Goal: Task Accomplishment & Management: Manage account settings

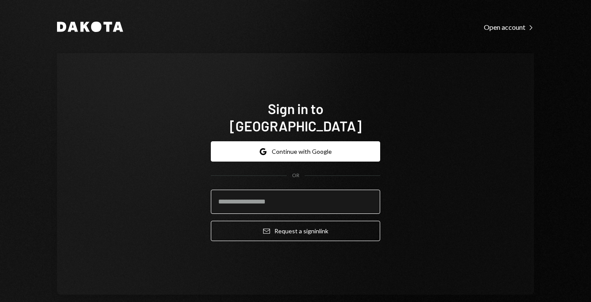
click at [228, 198] on input "email" at bounding box center [295, 202] width 169 height 24
type input "**********"
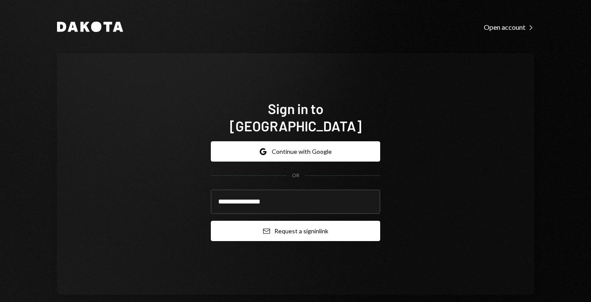
click at [250, 225] on button "Email Request a sign in link" at bounding box center [295, 231] width 169 height 20
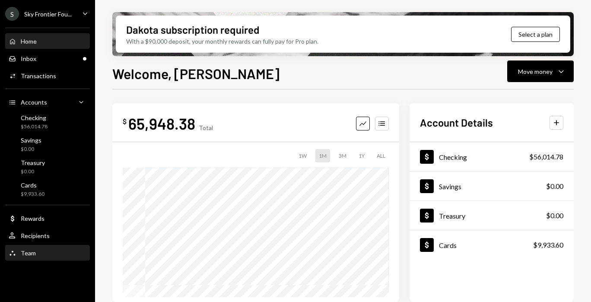
click at [32, 254] on div "Team" at bounding box center [28, 252] width 15 height 7
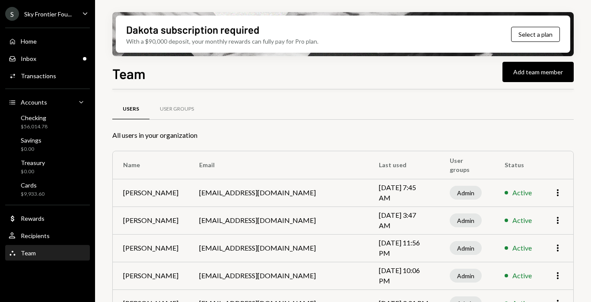
scroll to position [50, 0]
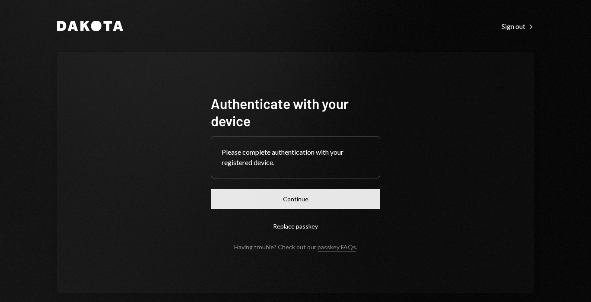
click at [230, 194] on button "Continue" at bounding box center [295, 199] width 169 height 20
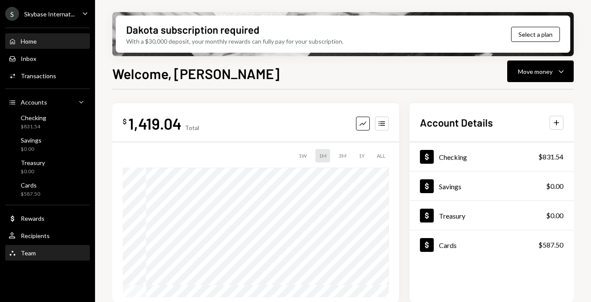
click at [28, 251] on div "Team" at bounding box center [28, 252] width 15 height 7
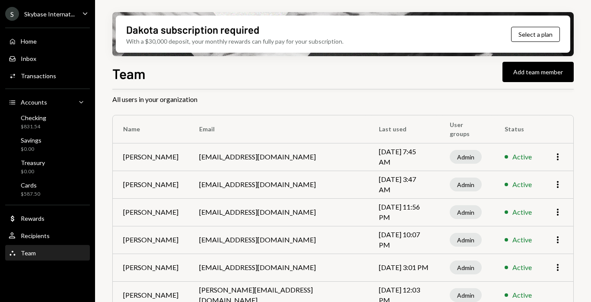
scroll to position [50, 0]
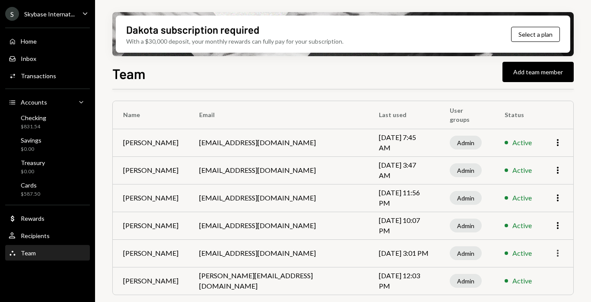
click at [557, 256] on icon "button" at bounding box center [558, 253] width 2 height 7
click at [521, 73] on button "Add team member" at bounding box center [537, 72] width 71 height 20
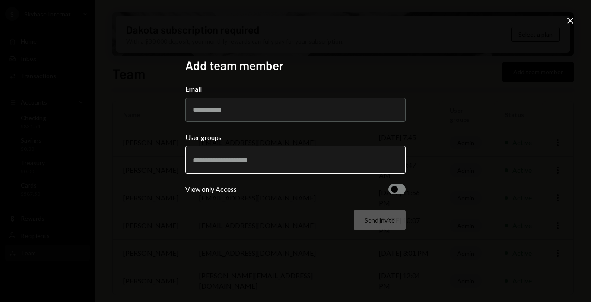
click at [273, 162] on input "text" at bounding box center [296, 160] width 206 height 8
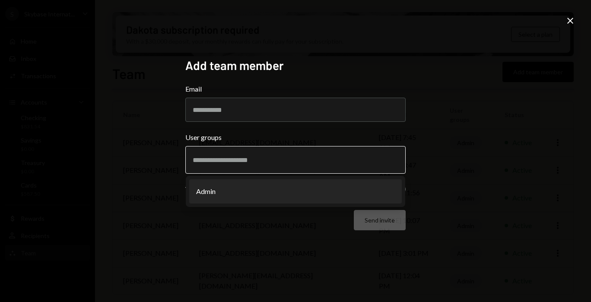
click at [263, 190] on li "Admin" at bounding box center [295, 191] width 213 height 24
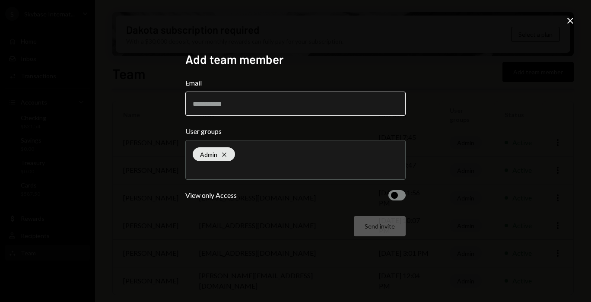
click at [233, 94] on input "Email" at bounding box center [295, 104] width 220 height 24
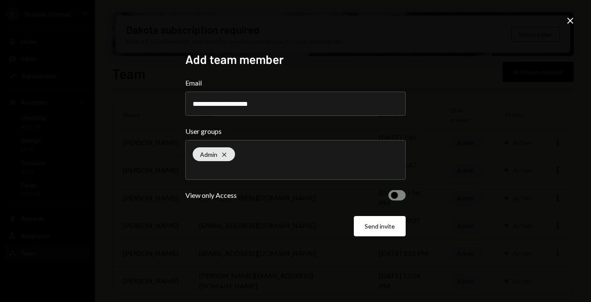
type input "**********"
click at [395, 194] on span "button" at bounding box center [394, 195] width 7 height 7
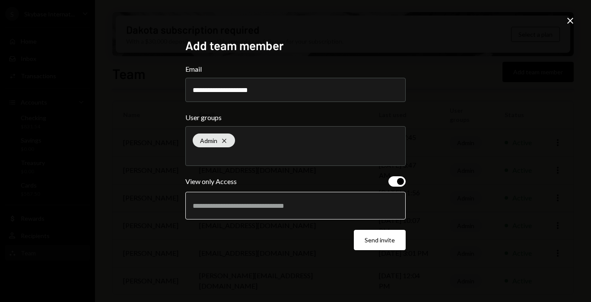
click at [377, 207] on input "text" at bounding box center [296, 206] width 206 height 8
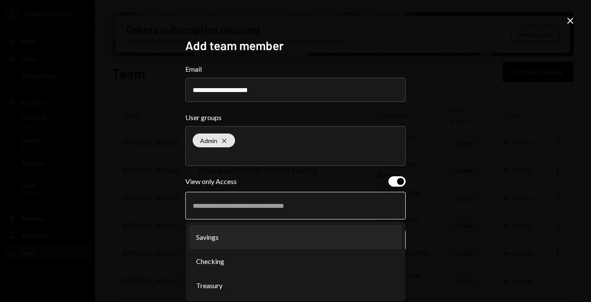
click at [346, 244] on li "Savings" at bounding box center [295, 237] width 213 height 24
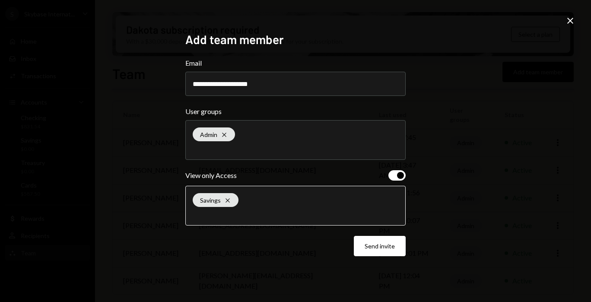
type input "*"
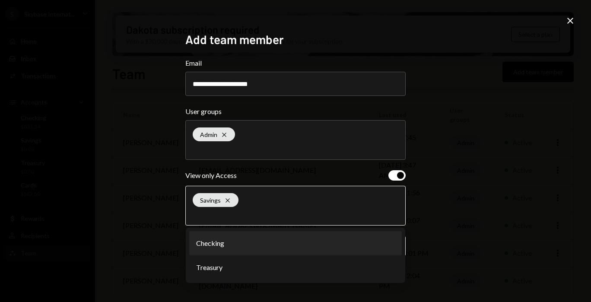
click at [290, 242] on li "Checking" at bounding box center [295, 243] width 213 height 24
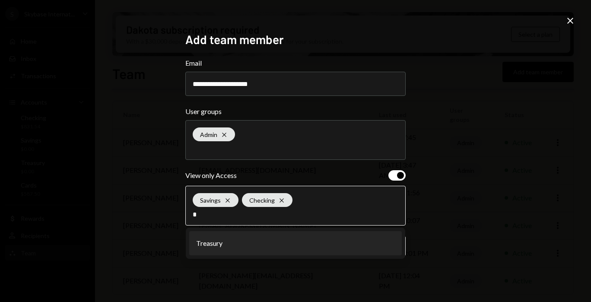
type input "*"
click at [280, 241] on li "Treasury" at bounding box center [295, 243] width 213 height 24
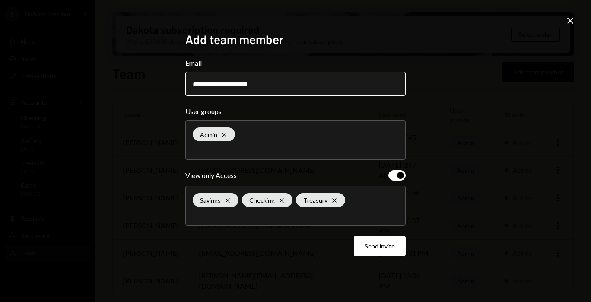
click at [225, 85] on input "**********" at bounding box center [295, 84] width 220 height 24
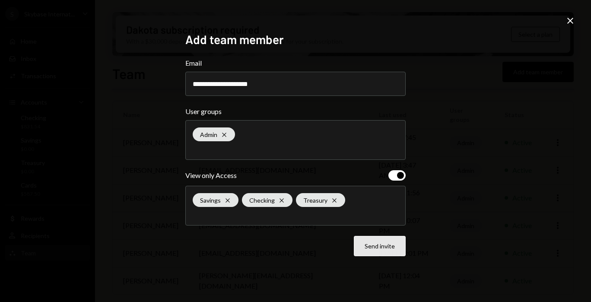
click at [379, 252] on button "Send invite" at bounding box center [380, 246] width 52 height 20
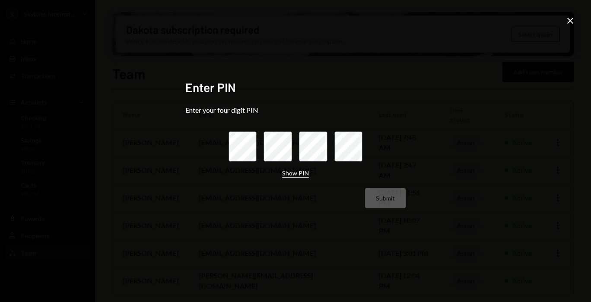
click at [292, 173] on button "Show PIN" at bounding box center [295, 173] width 27 height 8
click at [292, 173] on button "Hide PIN" at bounding box center [295, 173] width 24 height 8
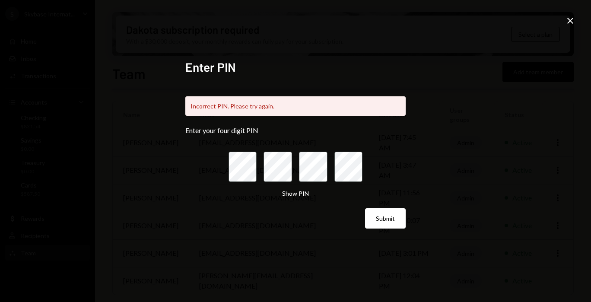
click at [568, 25] on icon "Close" at bounding box center [570, 21] width 10 height 10
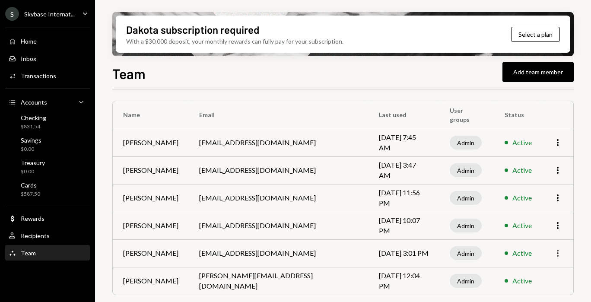
click at [559, 255] on icon "More" at bounding box center [557, 253] width 10 height 10
click at [570, 246] on td "More" at bounding box center [557, 253] width 31 height 28
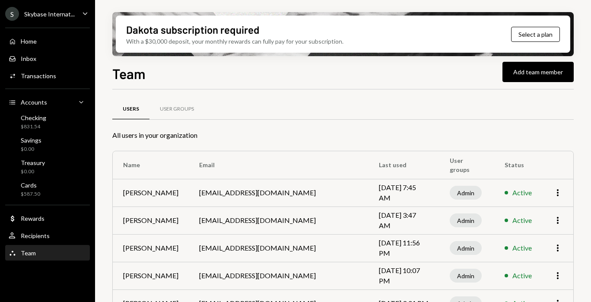
click at [79, 16] on div "S Skybase Internat... Caret Down" at bounding box center [47, 14] width 95 height 14
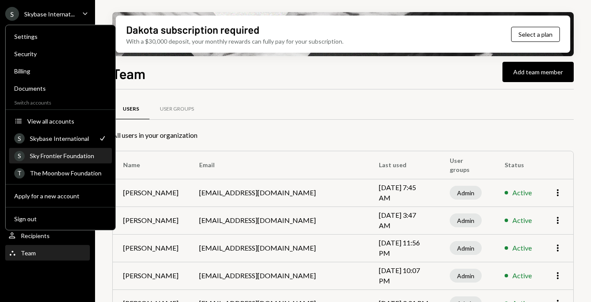
click at [90, 159] on div "S Sky Frontier Foundation" at bounding box center [60, 156] width 92 height 15
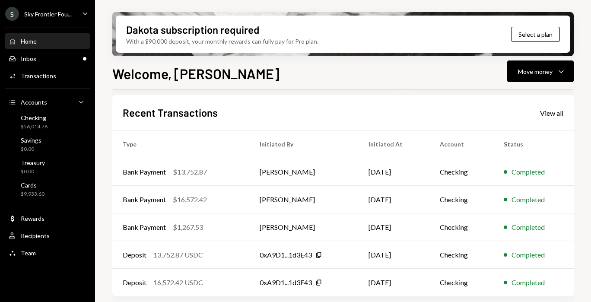
scroll to position [219, 0]
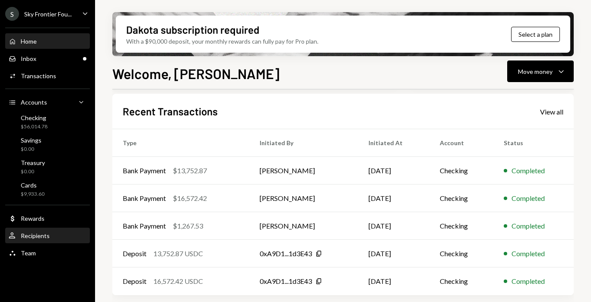
click at [69, 228] on link "User Recipients" at bounding box center [47, 236] width 85 height 16
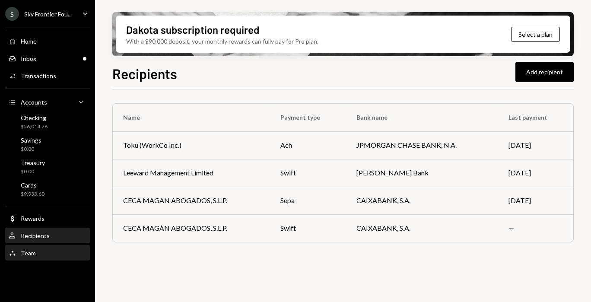
click at [57, 256] on div "Team Team" at bounding box center [48, 253] width 78 height 8
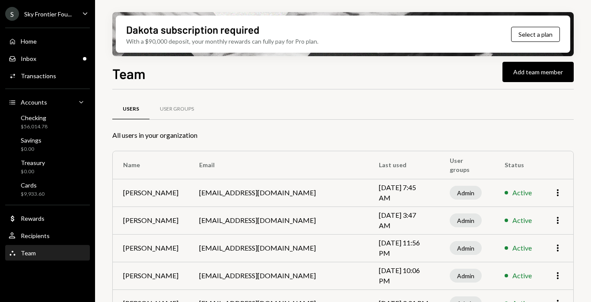
click at [15, 19] on div "S" at bounding box center [12, 14] width 14 height 14
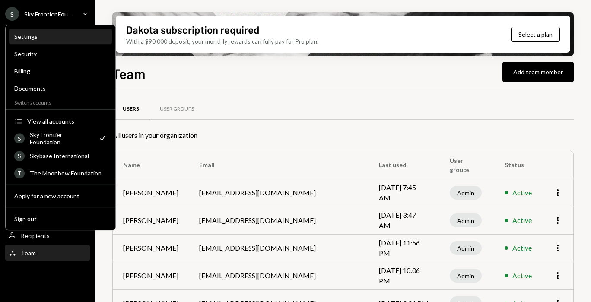
click at [32, 34] on div "Settings" at bounding box center [60, 36] width 92 height 7
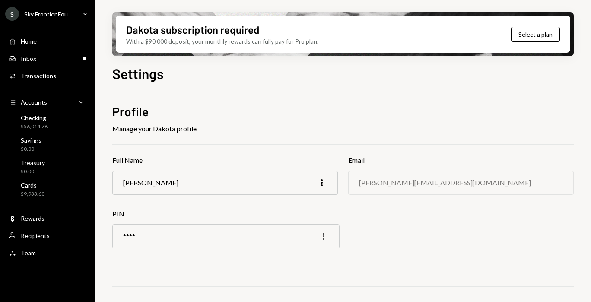
click at [323, 238] on icon "button" at bounding box center [324, 236] width 2 height 7
click at [312, 251] on div "Edit" at bounding box center [303, 254] width 43 height 15
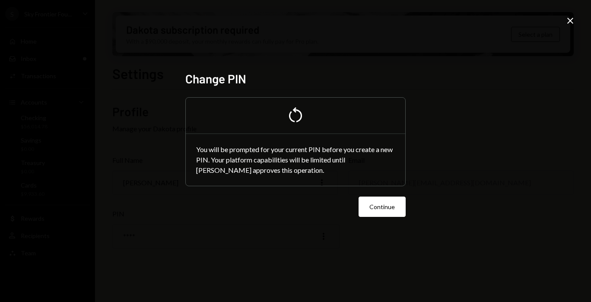
click at [309, 231] on div "Change PIN Pending You will be prompted for your current PIN before you create …" at bounding box center [295, 151] width 241 height 181
click at [573, 22] on icon "Close" at bounding box center [570, 21] width 10 height 10
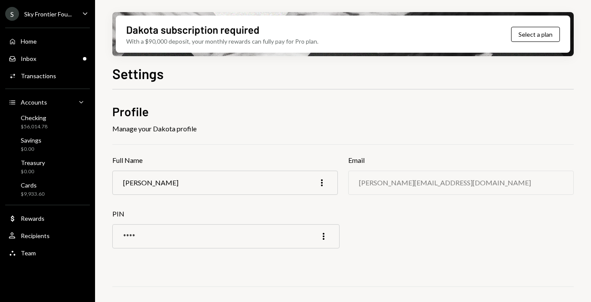
click at [174, 229] on div "**** More" at bounding box center [225, 236] width 227 height 24
click at [174, 234] on div "**** More" at bounding box center [225, 236] width 227 height 24
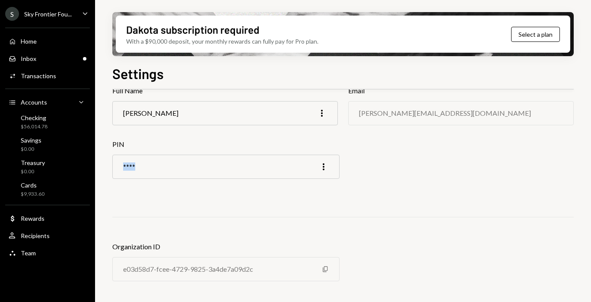
click at [329, 166] on div "**** More" at bounding box center [225, 167] width 227 height 24
click at [327, 166] on icon "More" at bounding box center [323, 167] width 10 height 10
click at [310, 180] on div "Edit" at bounding box center [303, 184] width 43 height 15
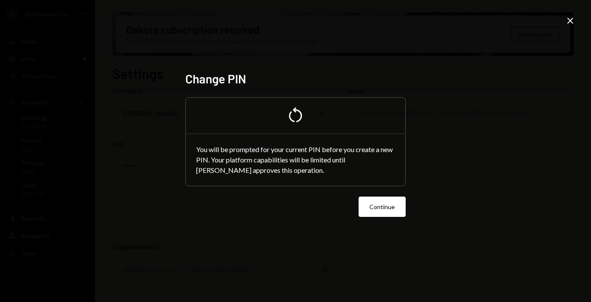
click at [298, 114] on icon "Pending" at bounding box center [295, 115] width 21 height 21
click at [372, 213] on button "Continue" at bounding box center [382, 207] width 47 height 20
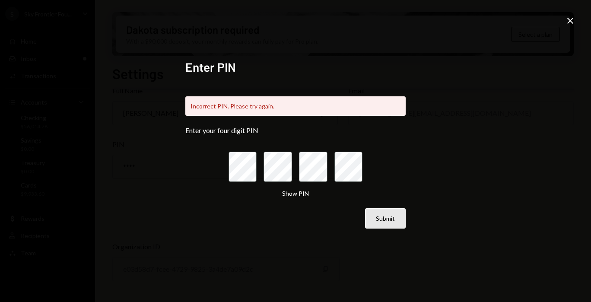
click at [371, 213] on button "Submit" at bounding box center [385, 218] width 41 height 20
click at [389, 219] on button "Submit" at bounding box center [385, 218] width 41 height 20
